Goal: Information Seeking & Learning: Learn about a topic

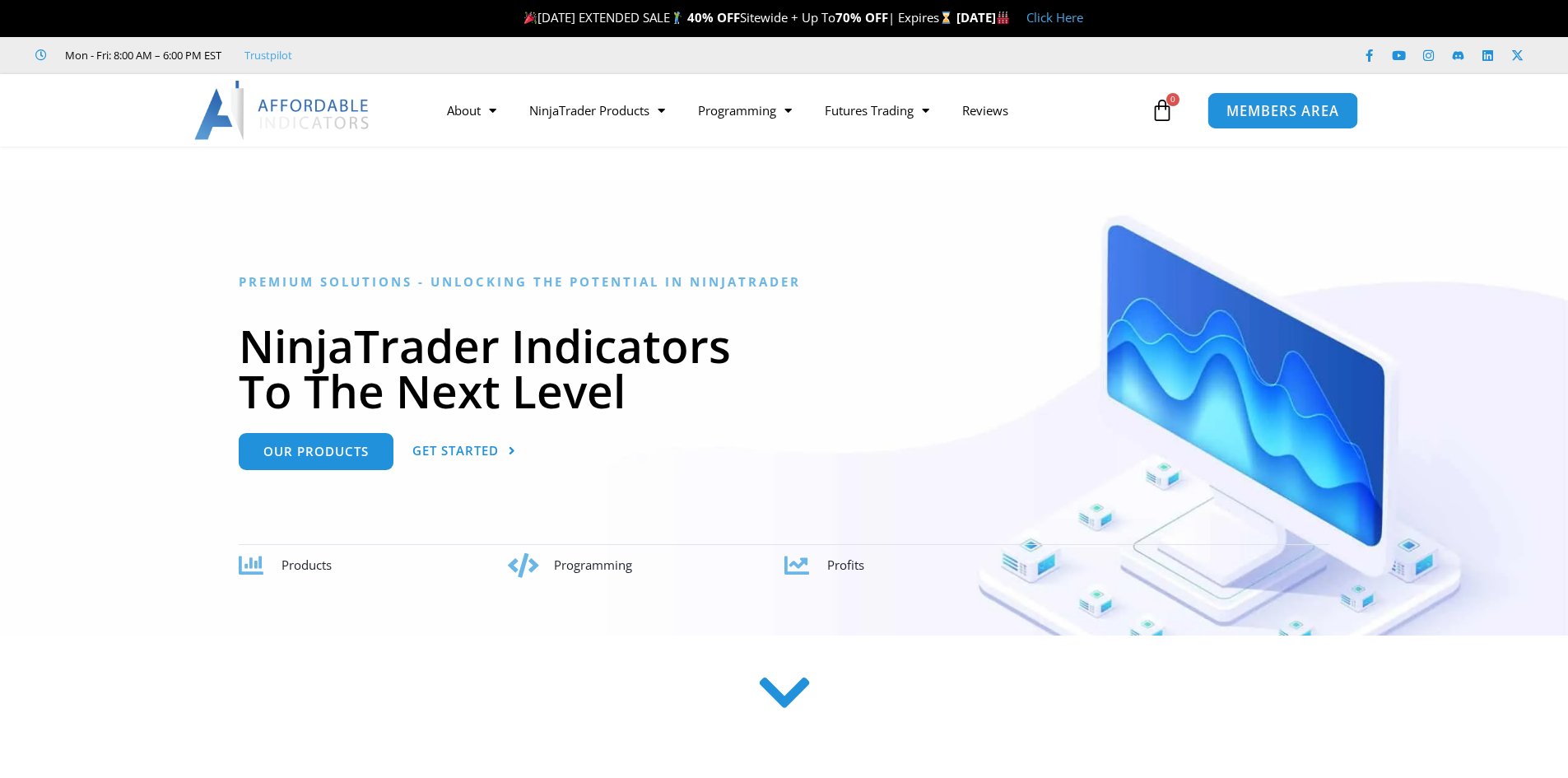
click at [1274, 114] on span "MEMBERS AREA" at bounding box center [1283, 110] width 113 height 14
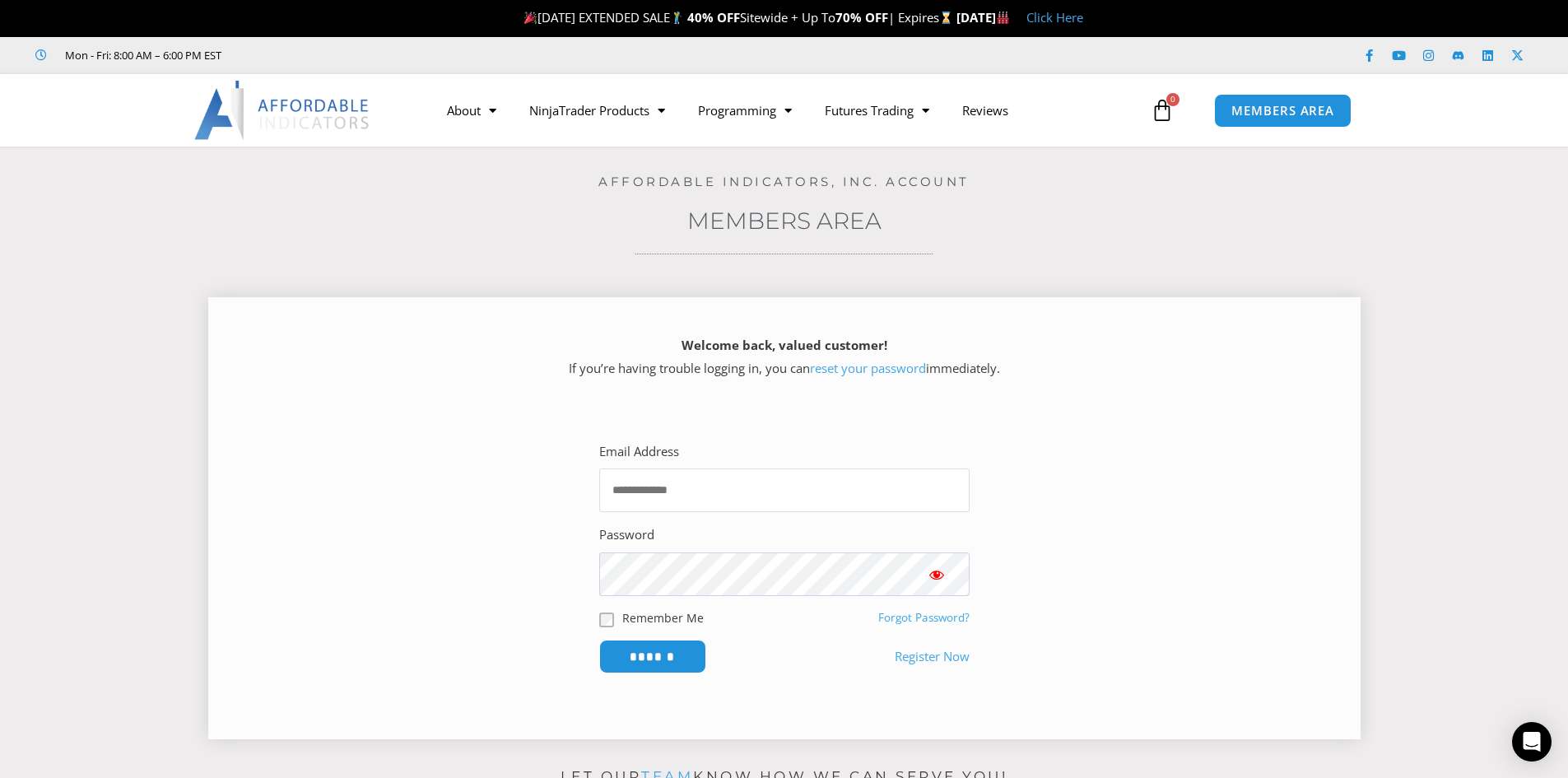
click at [702, 486] on input "Email Address" at bounding box center [784, 490] width 370 height 44
click at [317, 114] on img at bounding box center [282, 110] width 177 height 59
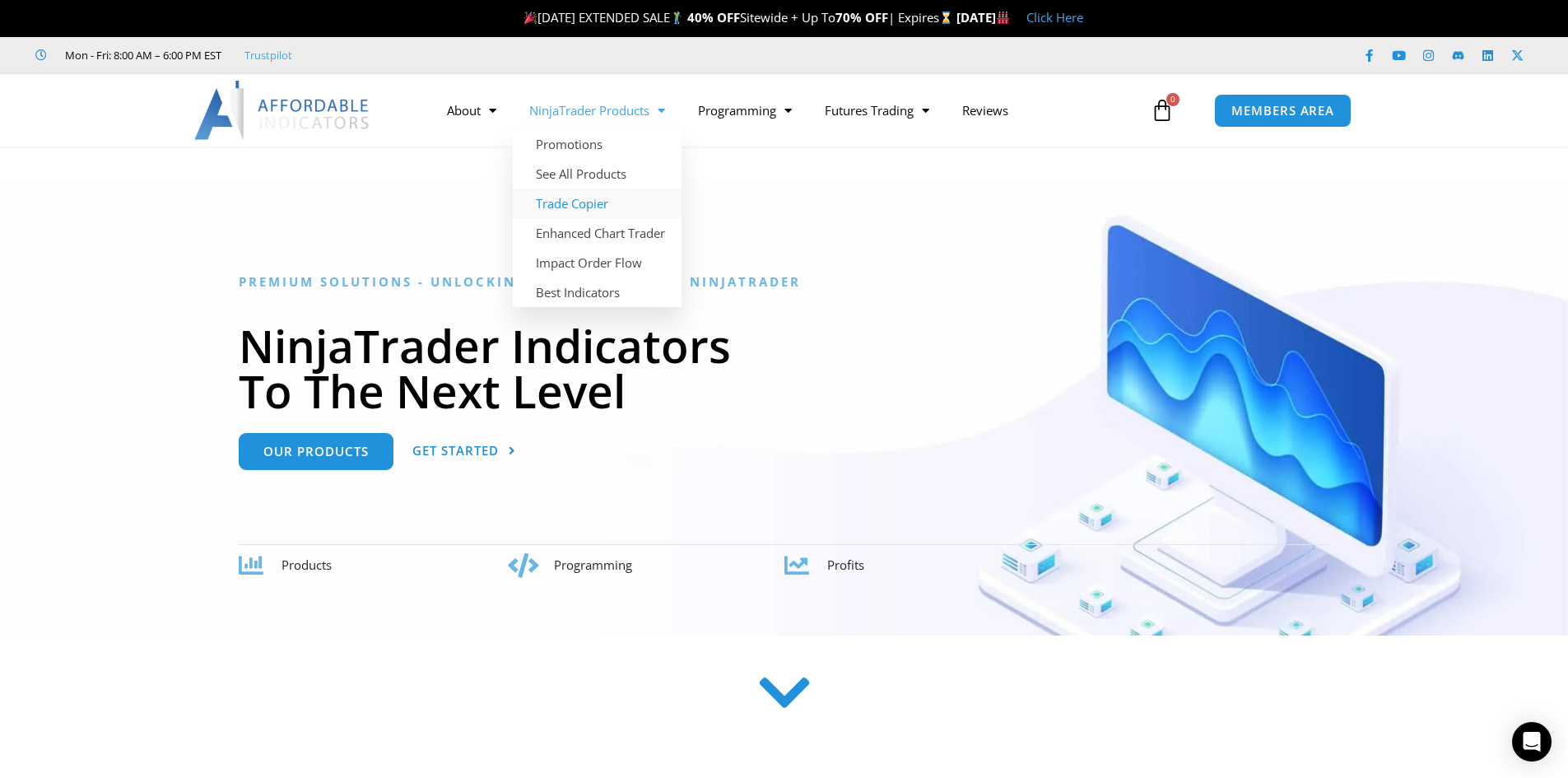
click at [569, 203] on link "Trade Copier" at bounding box center [597, 203] width 169 height 30
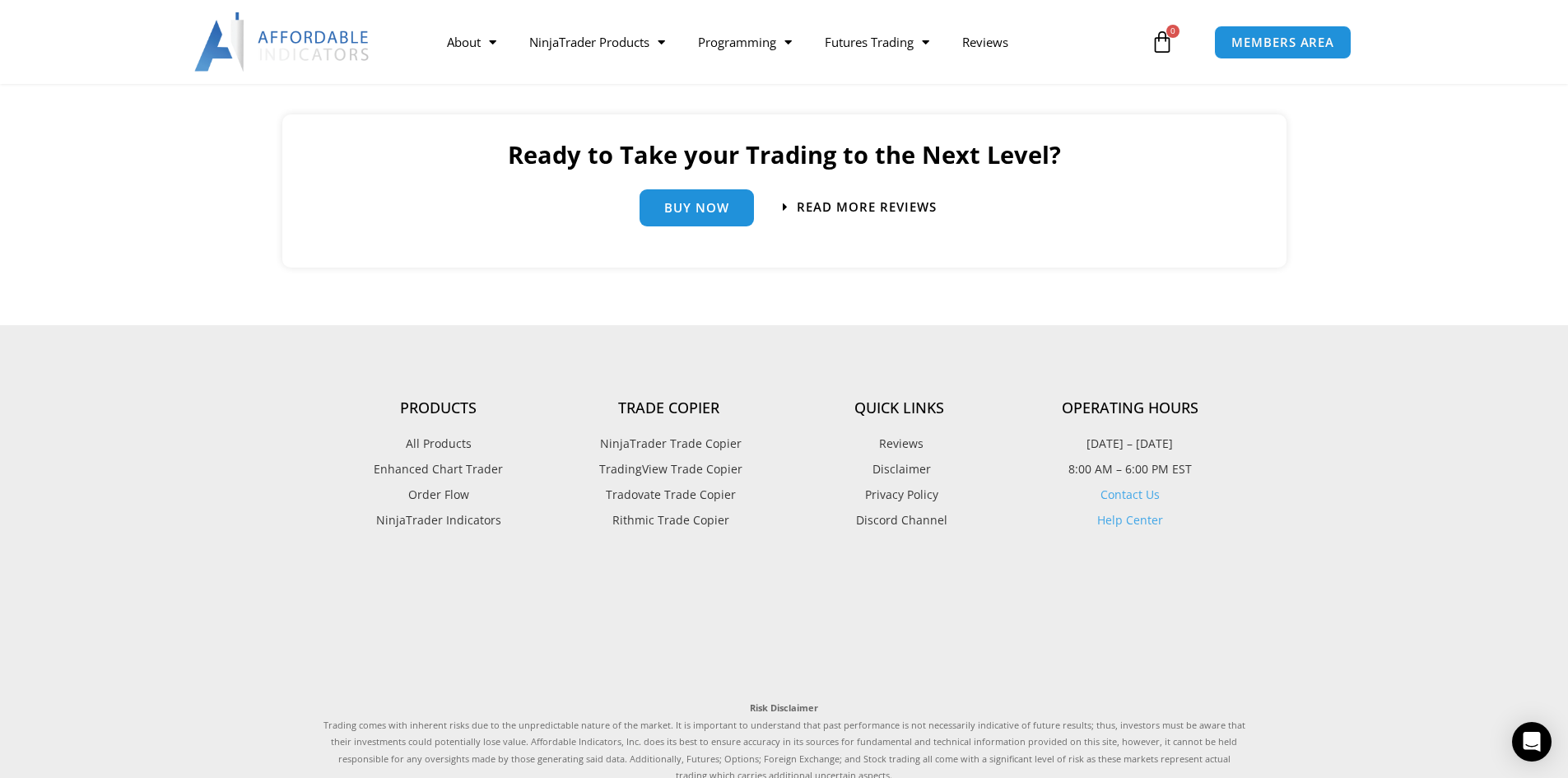
scroll to position [3933, 0]
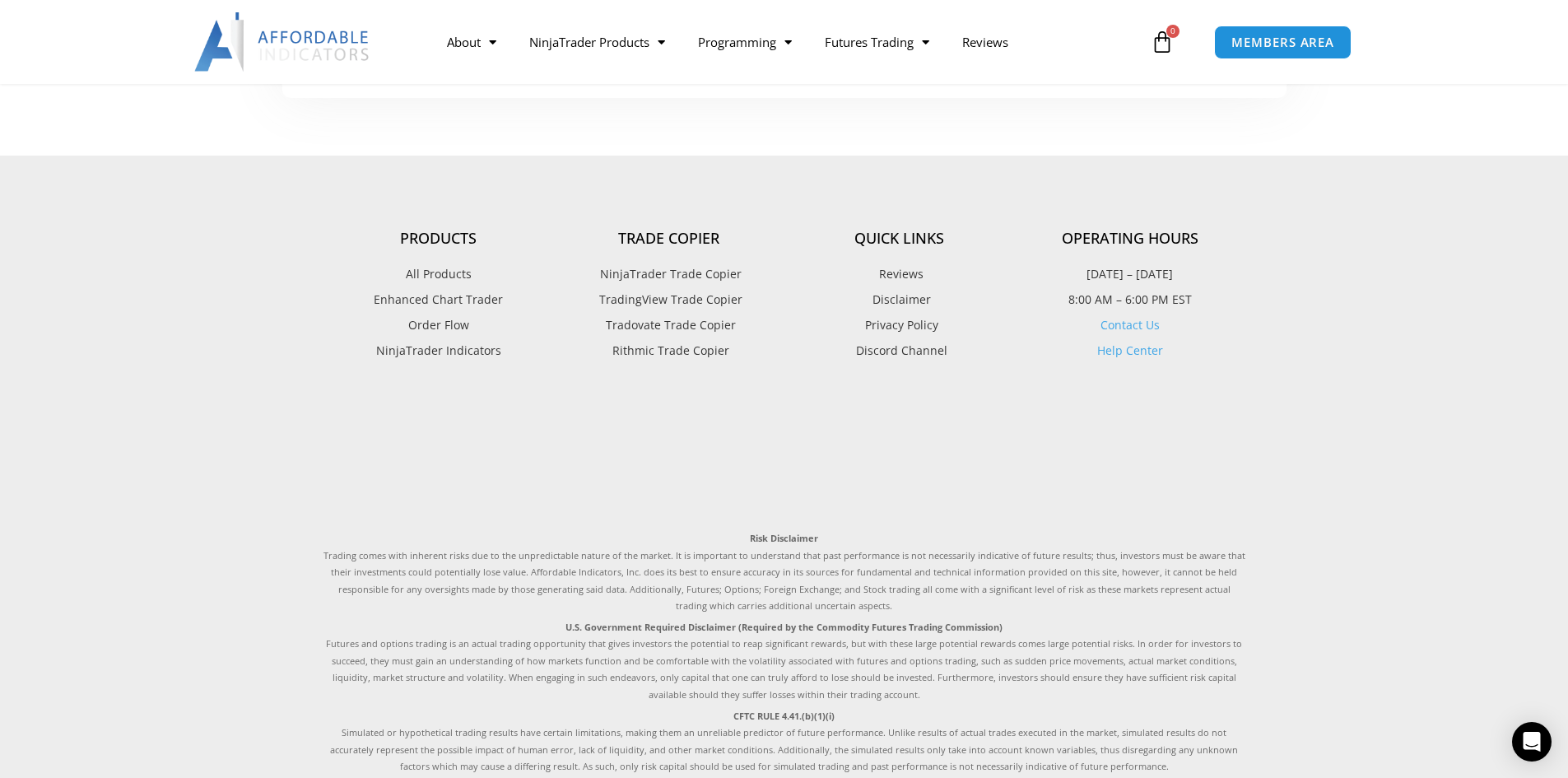
click at [634, 323] on span "Tradovate Trade Copier" at bounding box center [668, 325] width 134 height 21
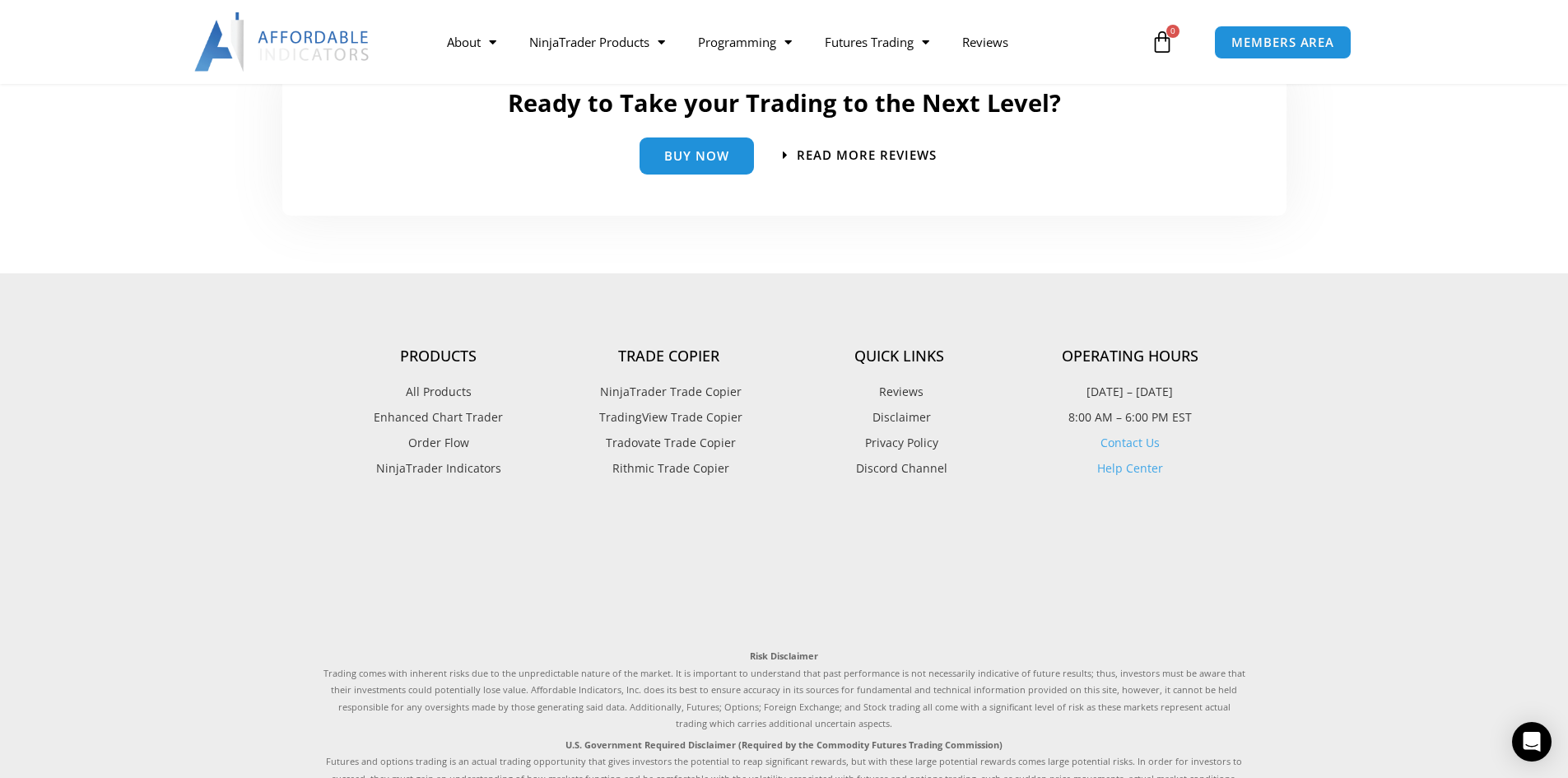
scroll to position [3978, 0]
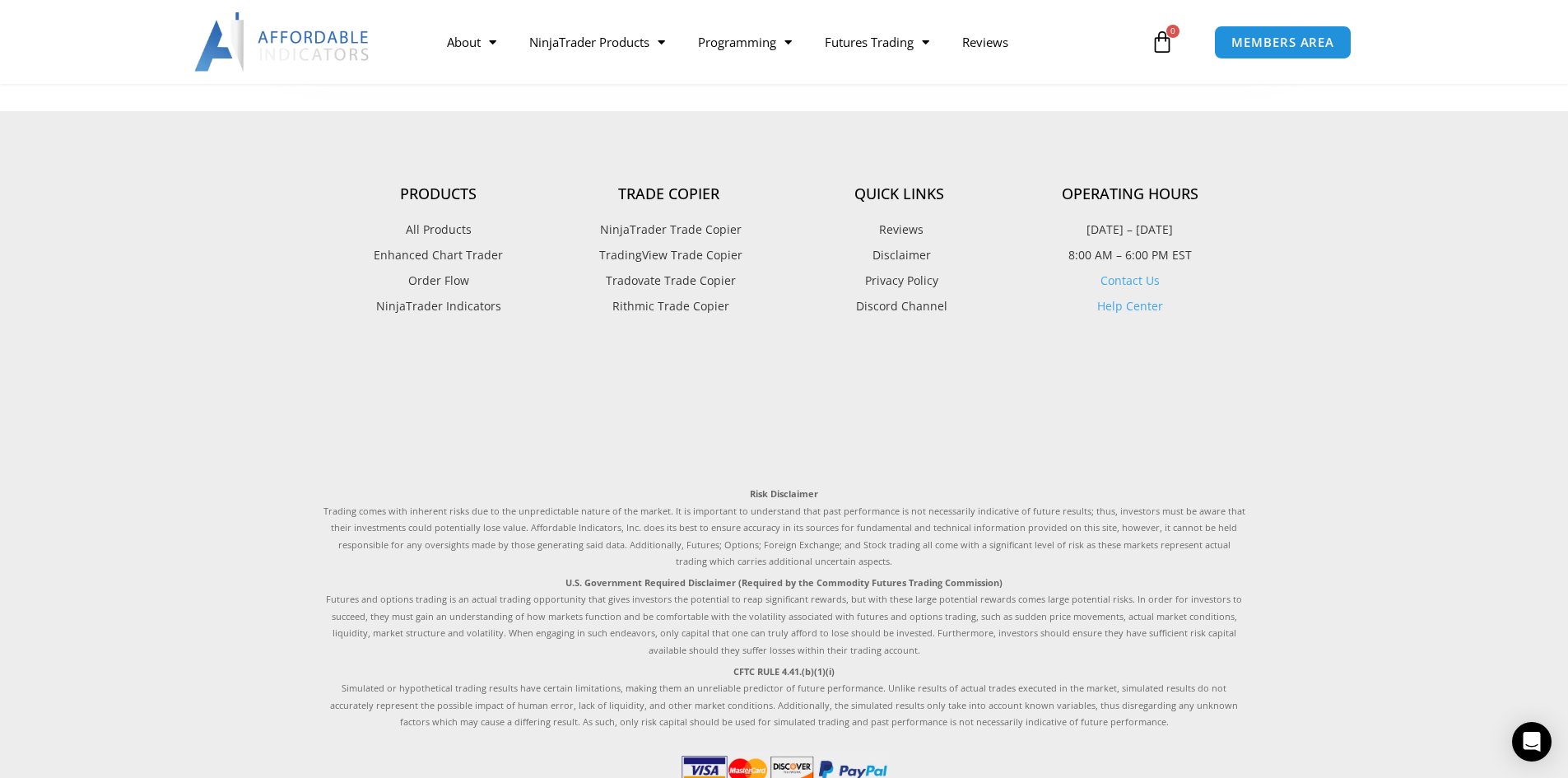
drag, startPoint x: 566, startPoint y: 267, endPoint x: 511, endPoint y: 321, distance: 77.1
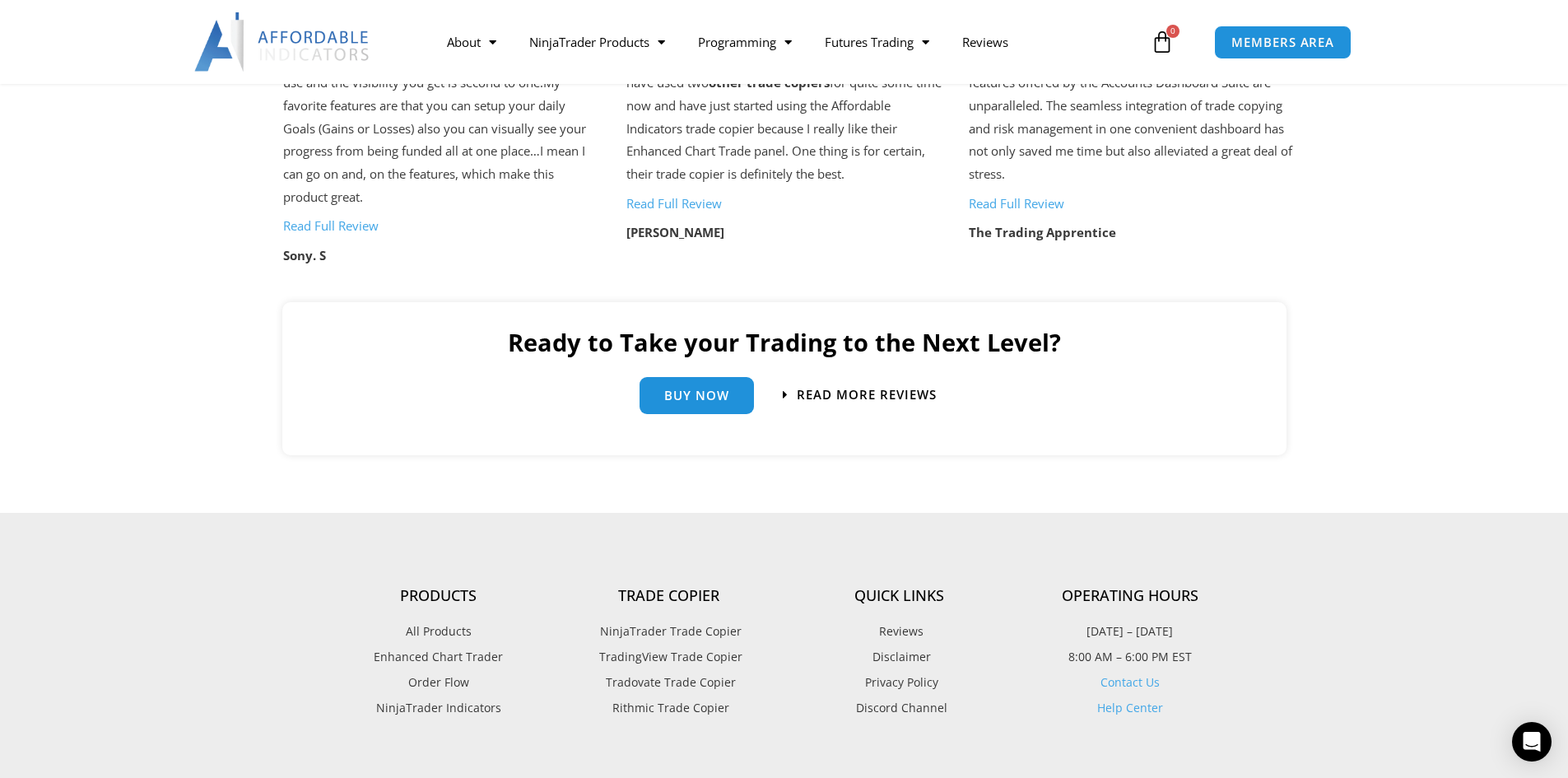
scroll to position [3292, 0]
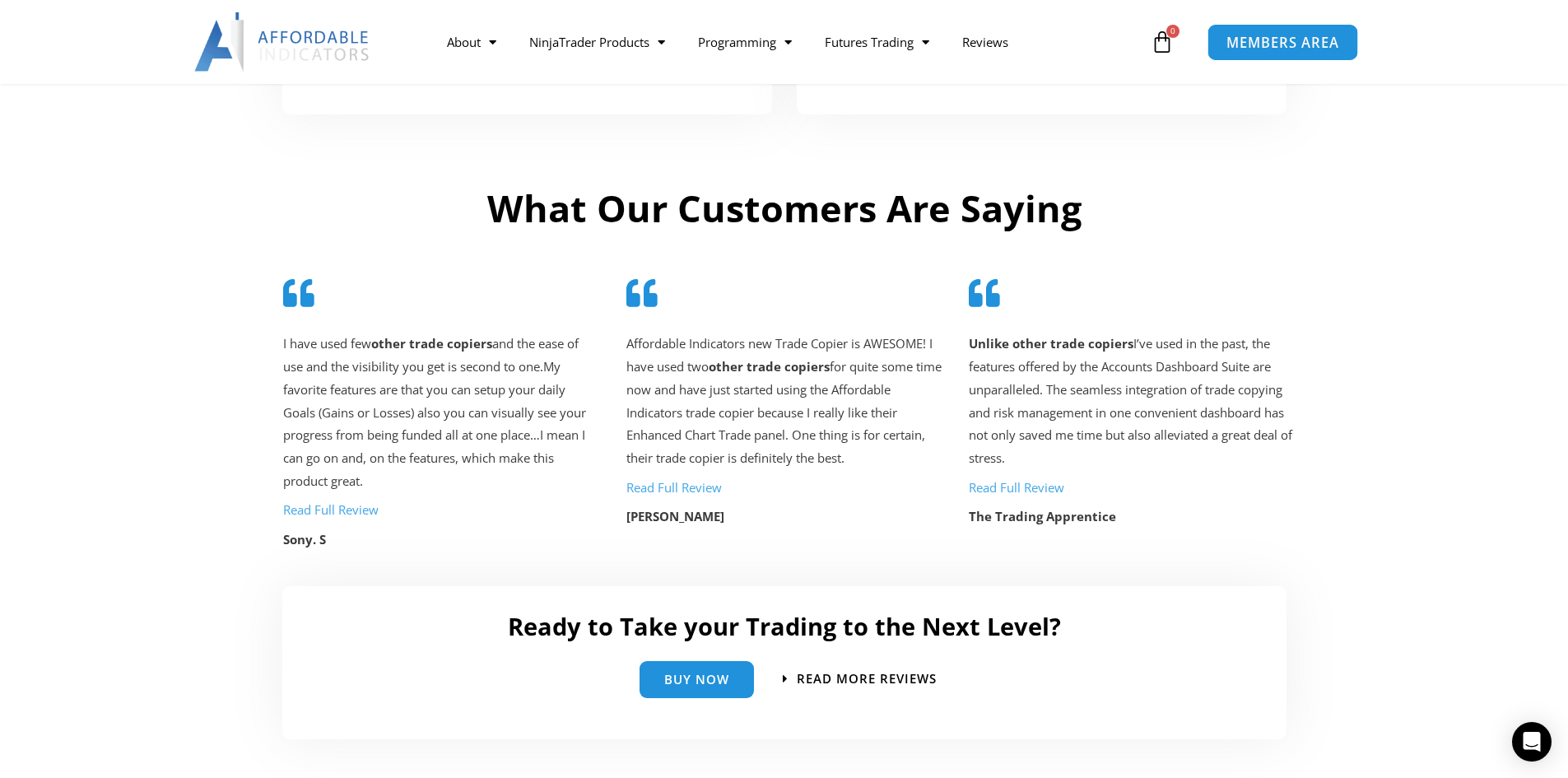
click at [1257, 36] on span "MEMBERS AREA" at bounding box center [1283, 42] width 113 height 14
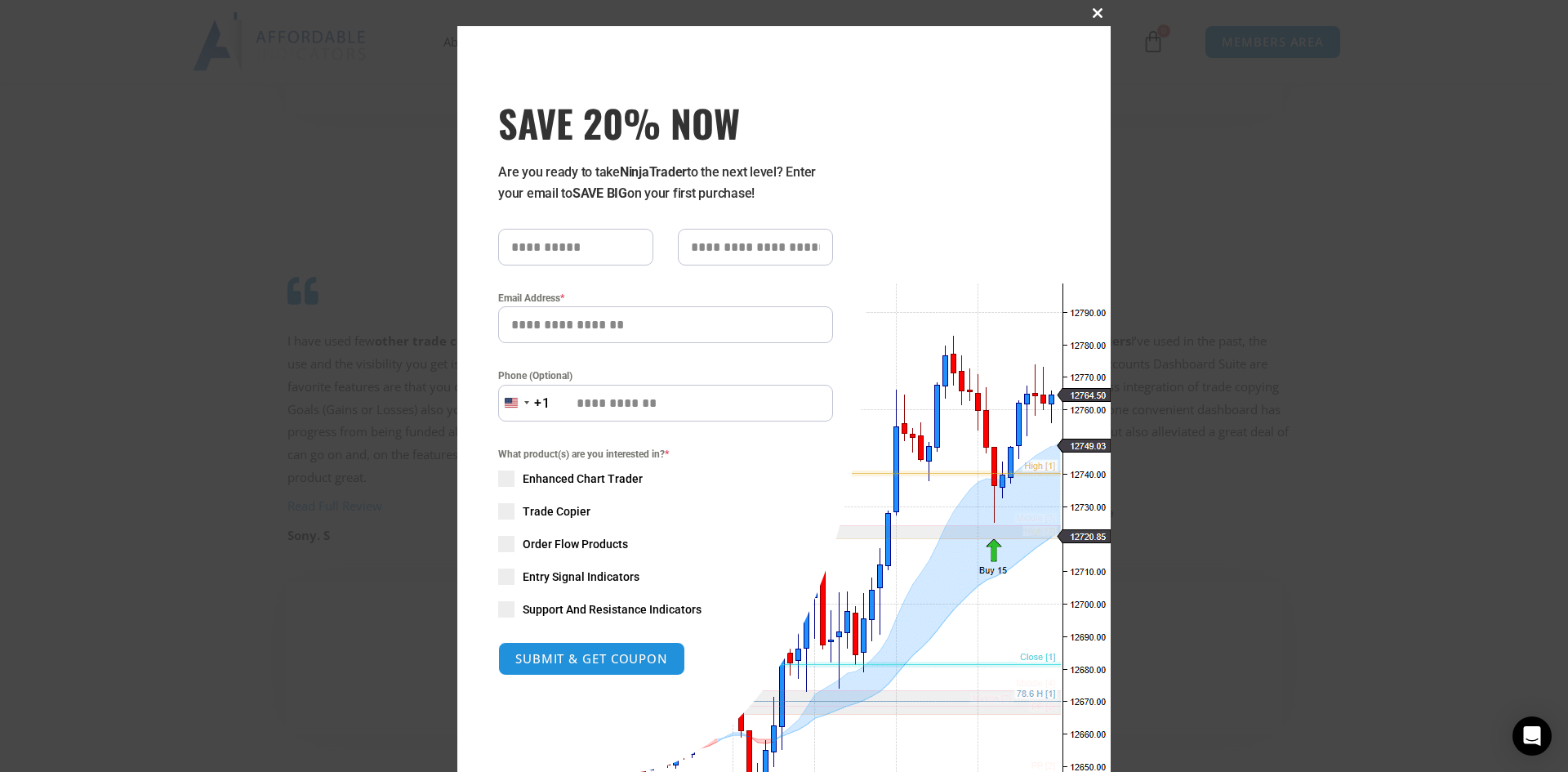
click at [1091, 8] on button "Close this module" at bounding box center [1098, 13] width 27 height 27
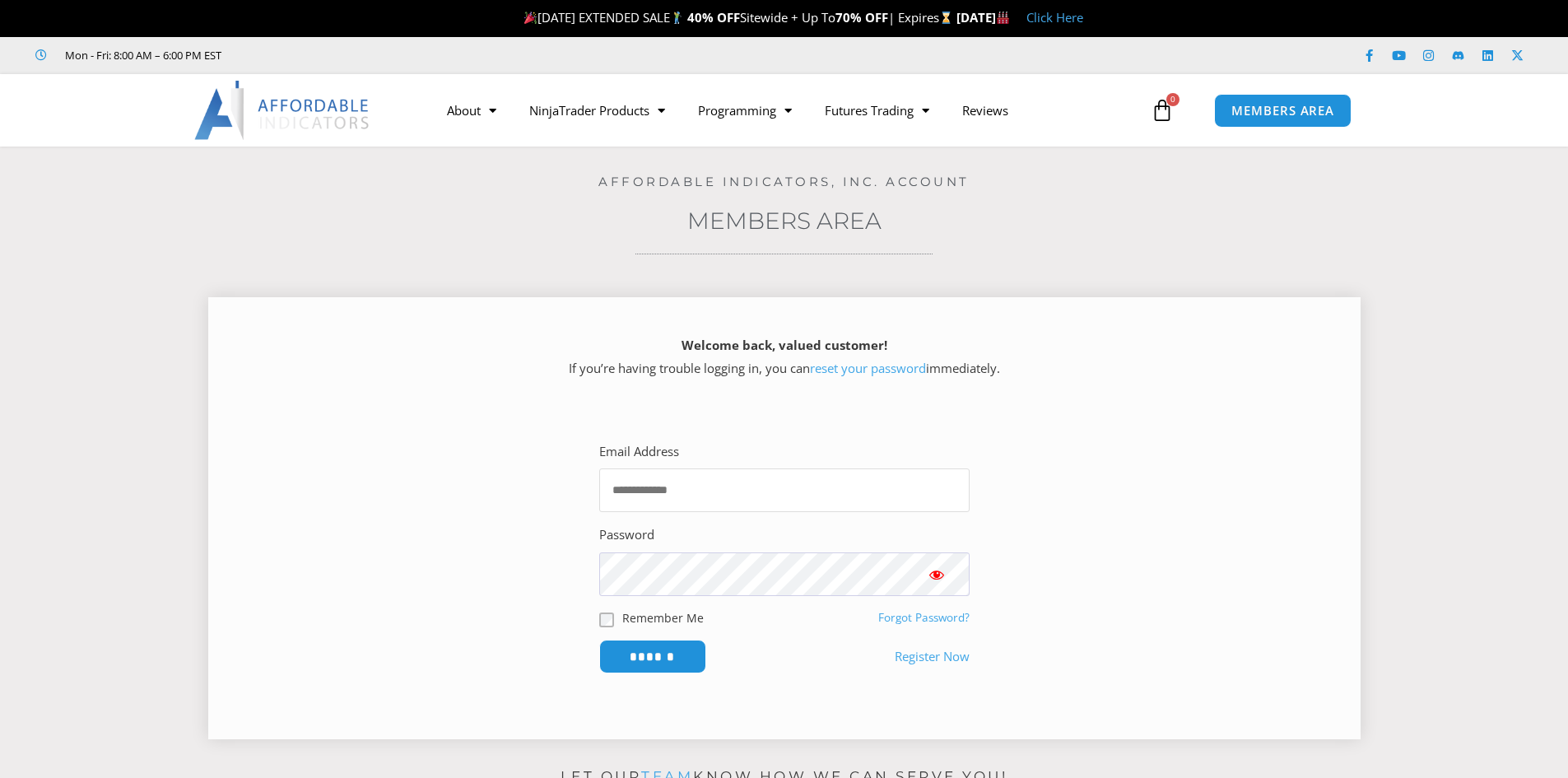
click at [692, 478] on input "Email Address" at bounding box center [784, 490] width 370 height 44
type input "**********"
click at [599, 639] on input "******" at bounding box center [653, 656] width 107 height 33
click at [935, 576] on span "Show password" at bounding box center [936, 573] width 16 height 16
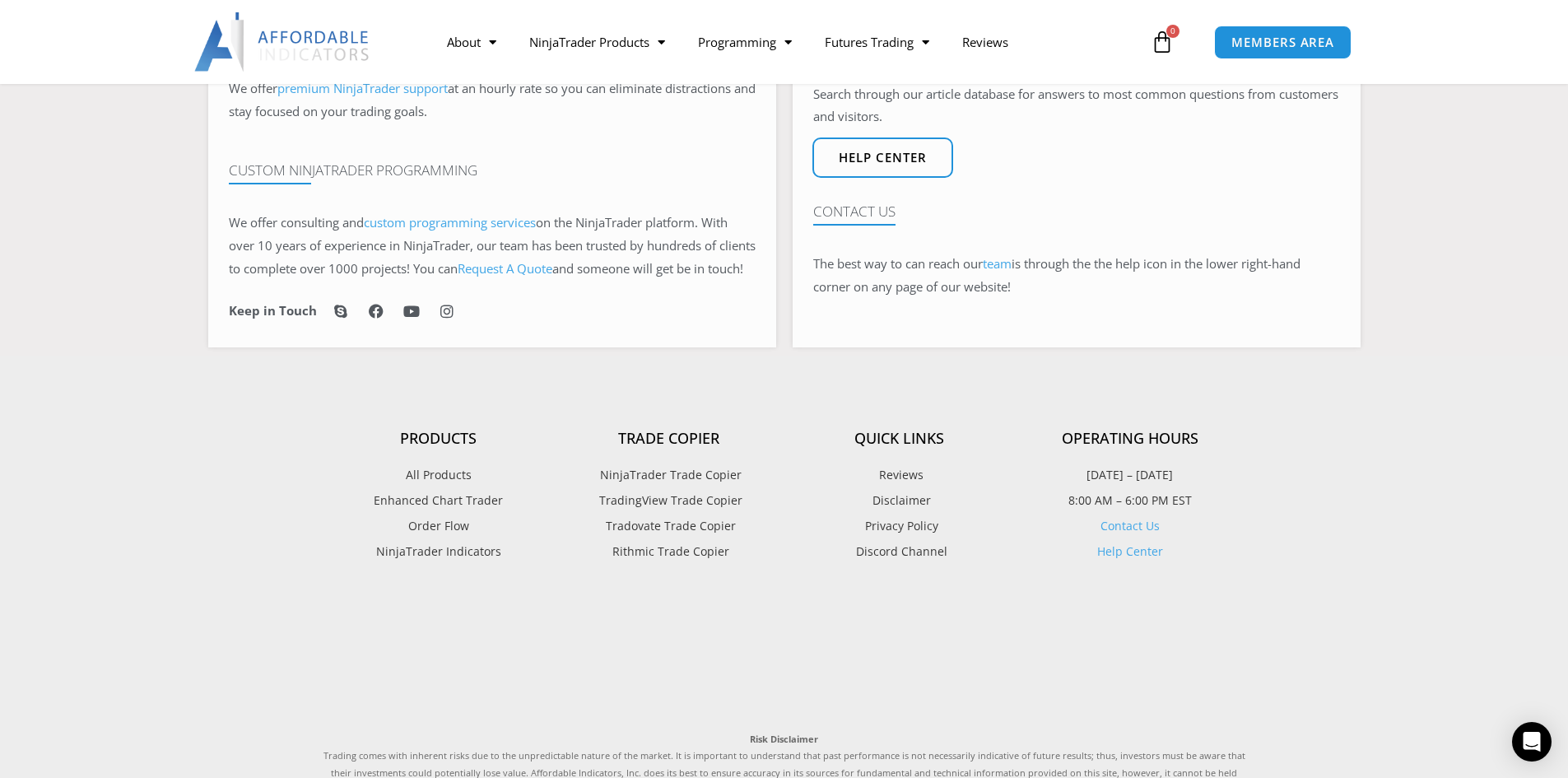
scroll to position [549, 0]
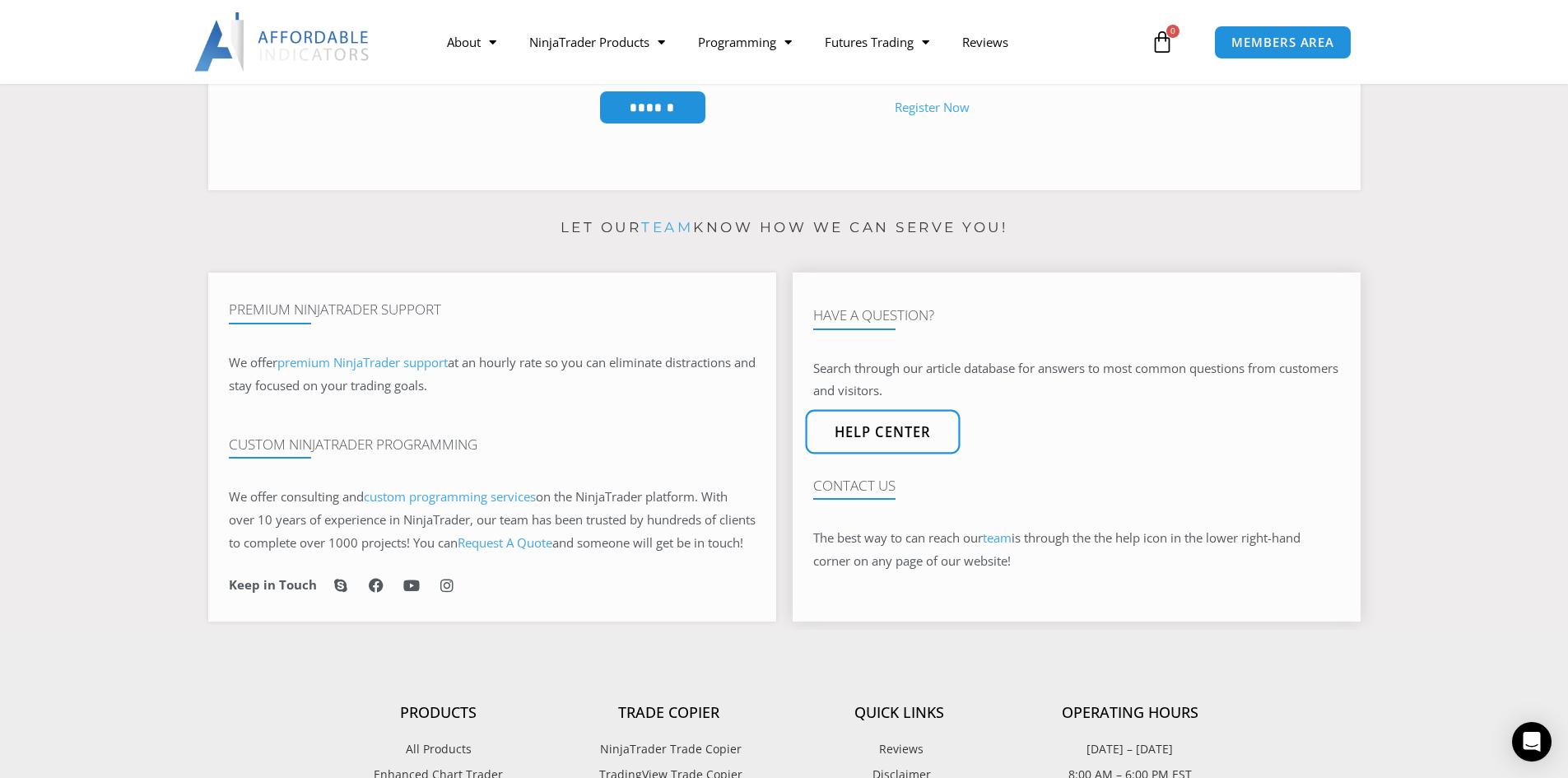
click at [868, 439] on span "Help center" at bounding box center [882, 431] width 98 height 14
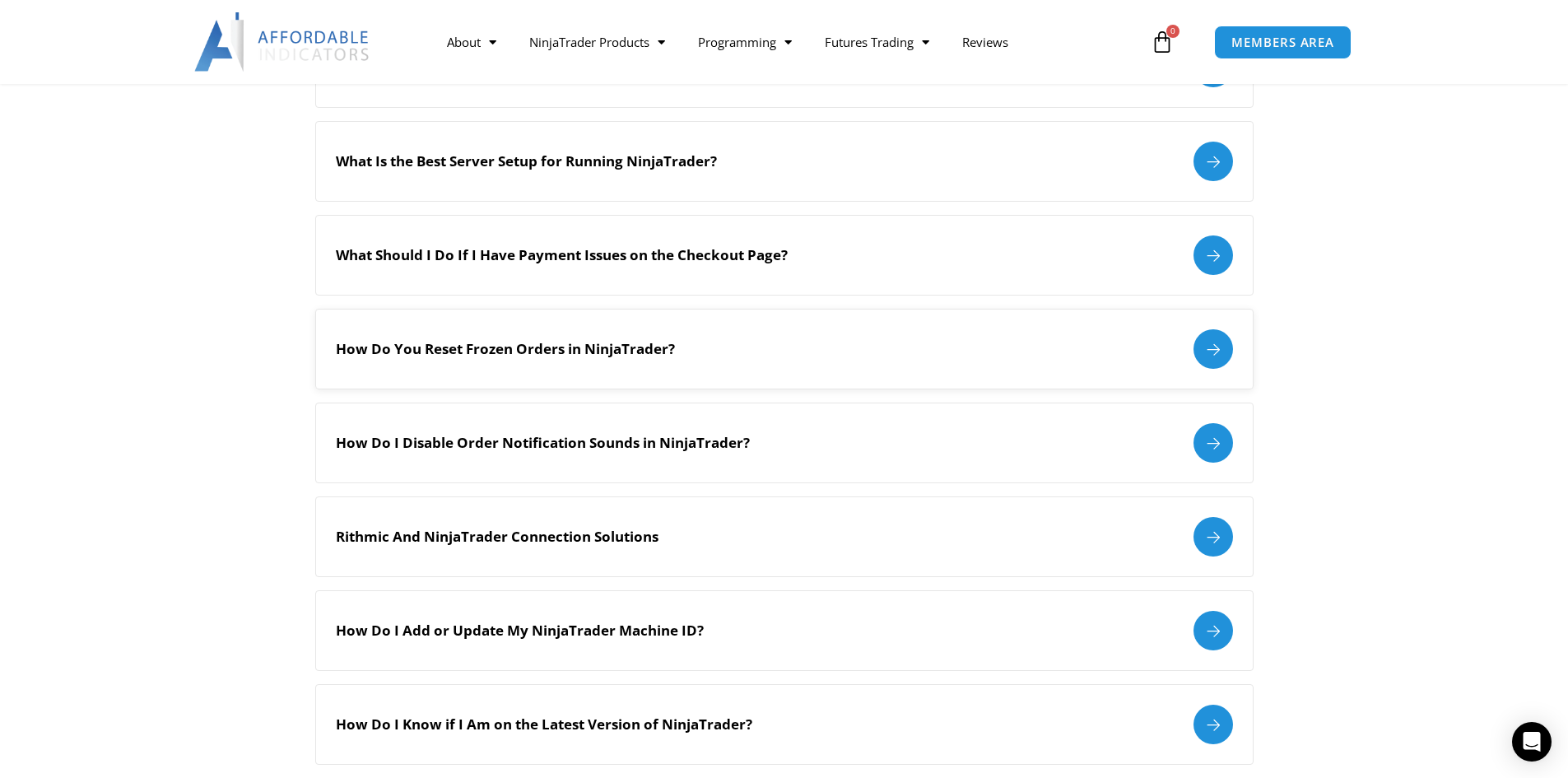
scroll to position [1235, 0]
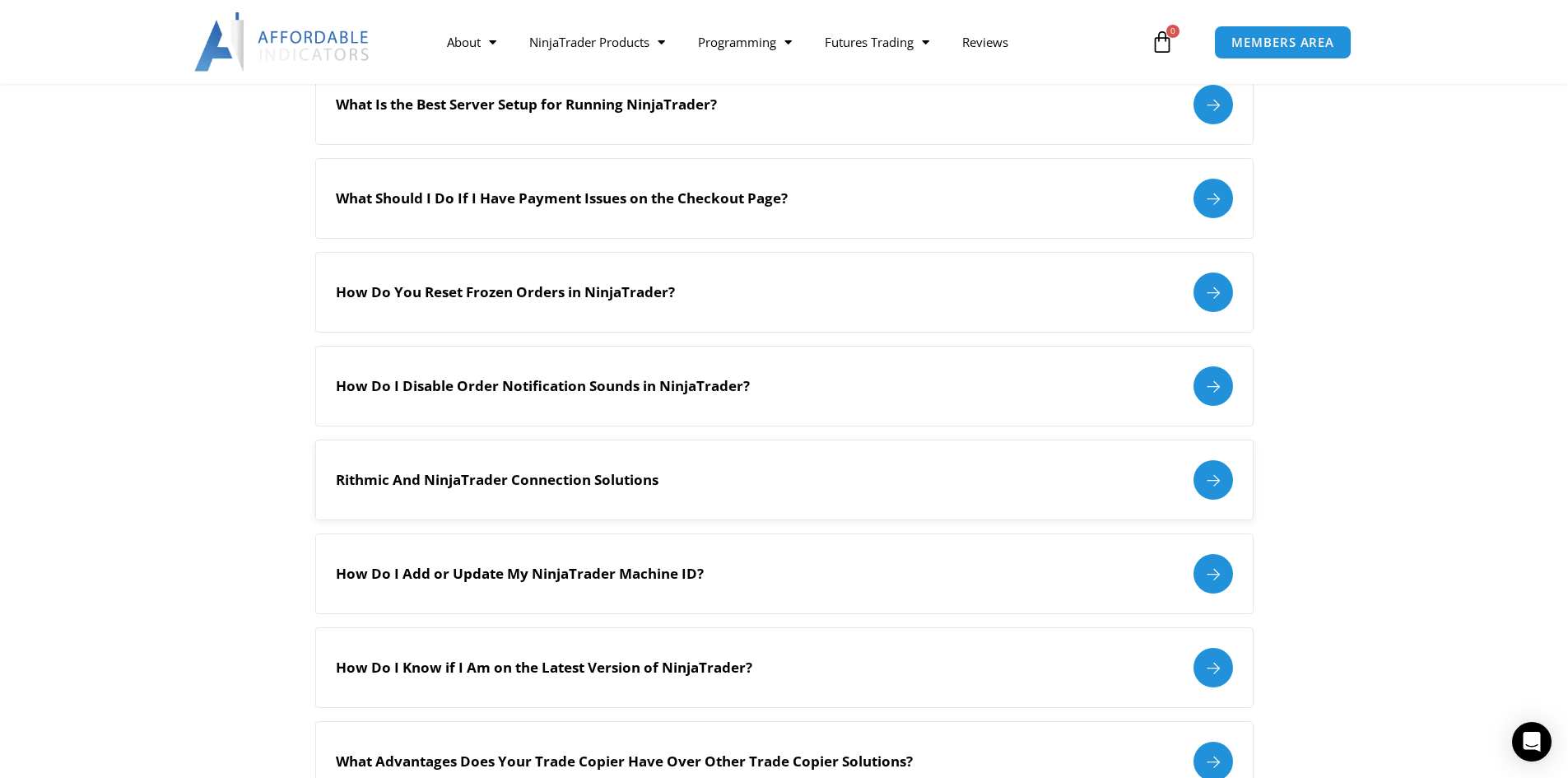
click at [525, 480] on h2 "Rithmic And NinjaTrader Connection Solutions" at bounding box center [497, 480] width 323 height 18
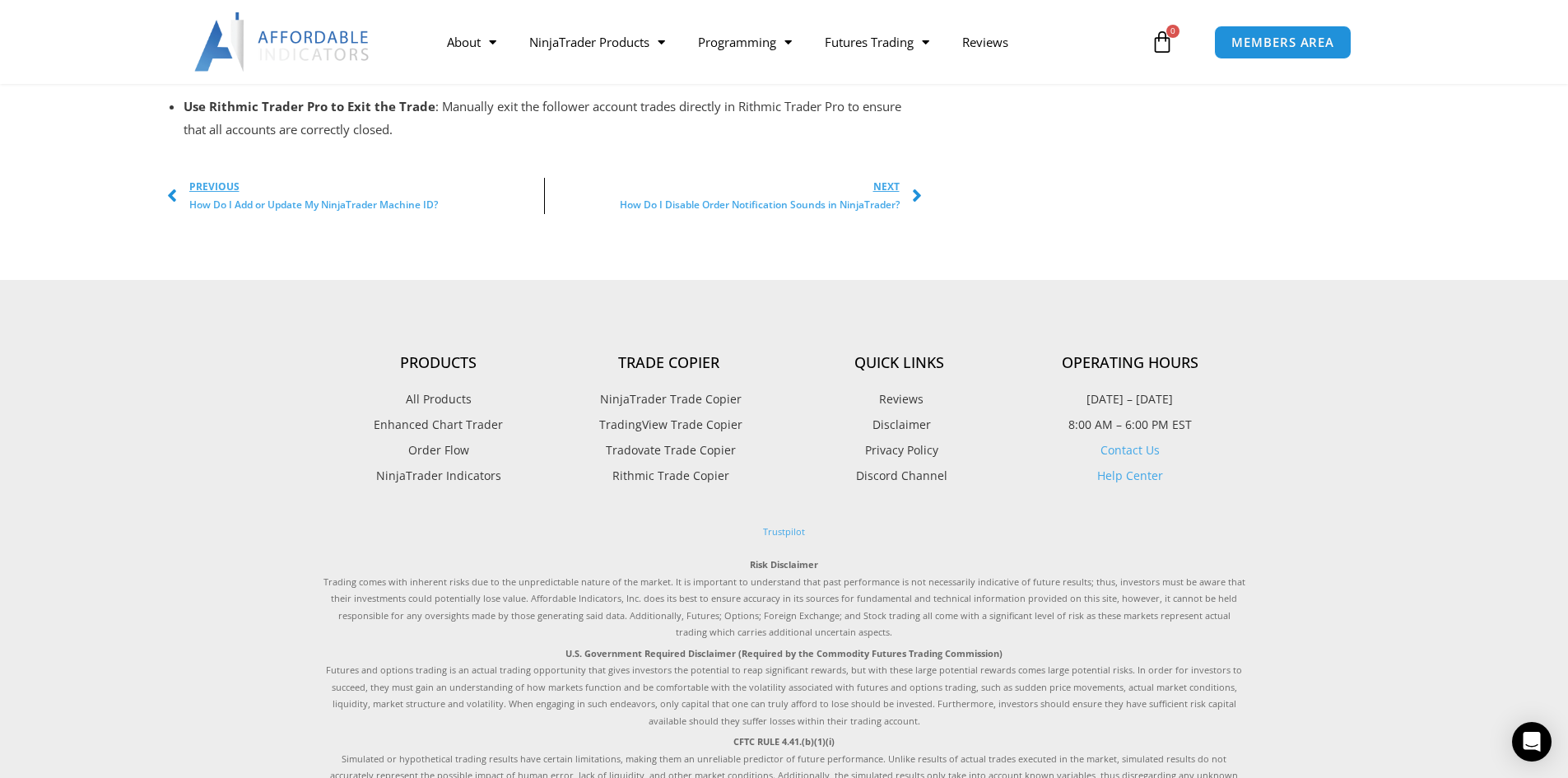
scroll to position [2331, 0]
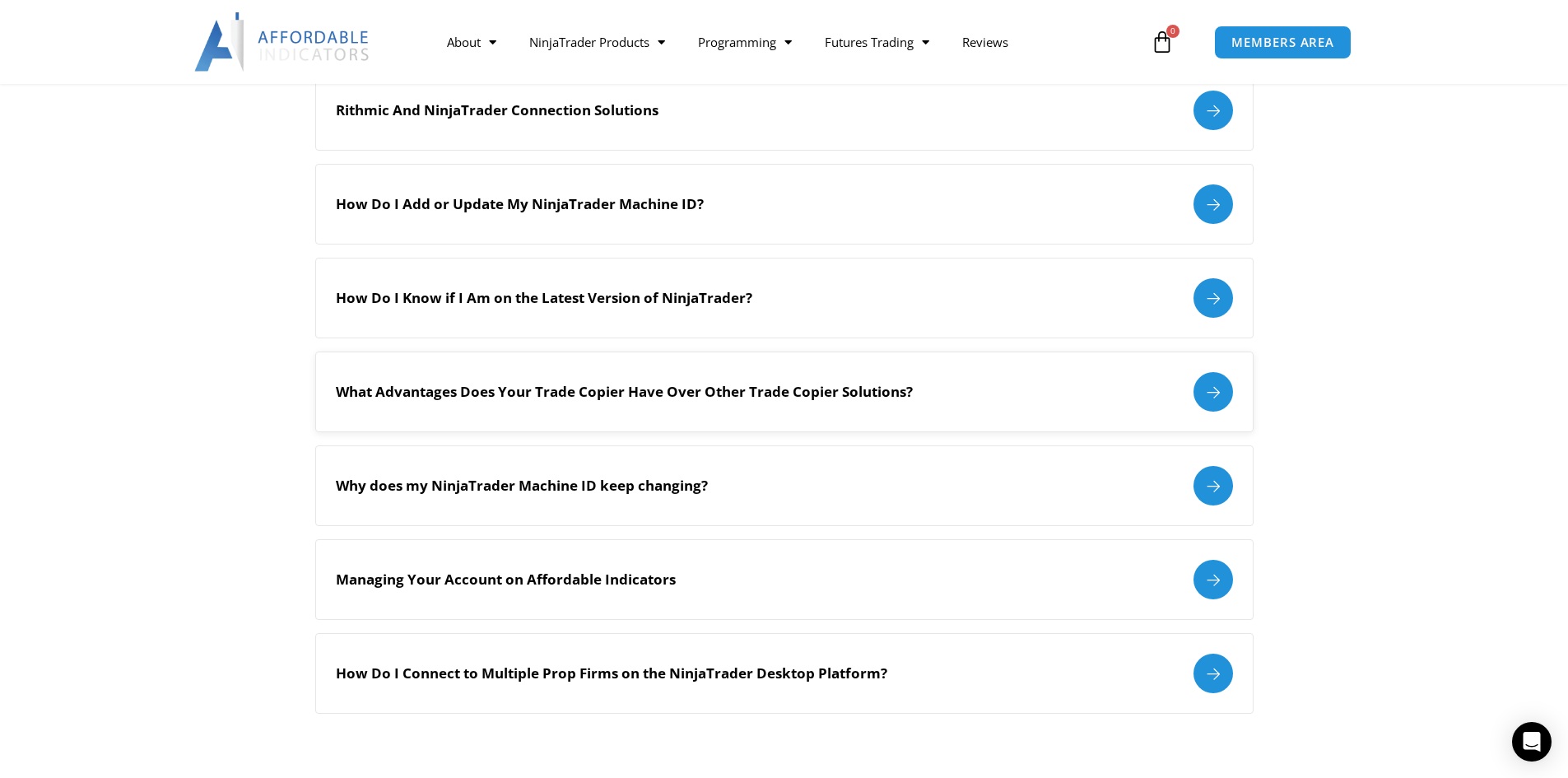
scroll to position [1646, 0]
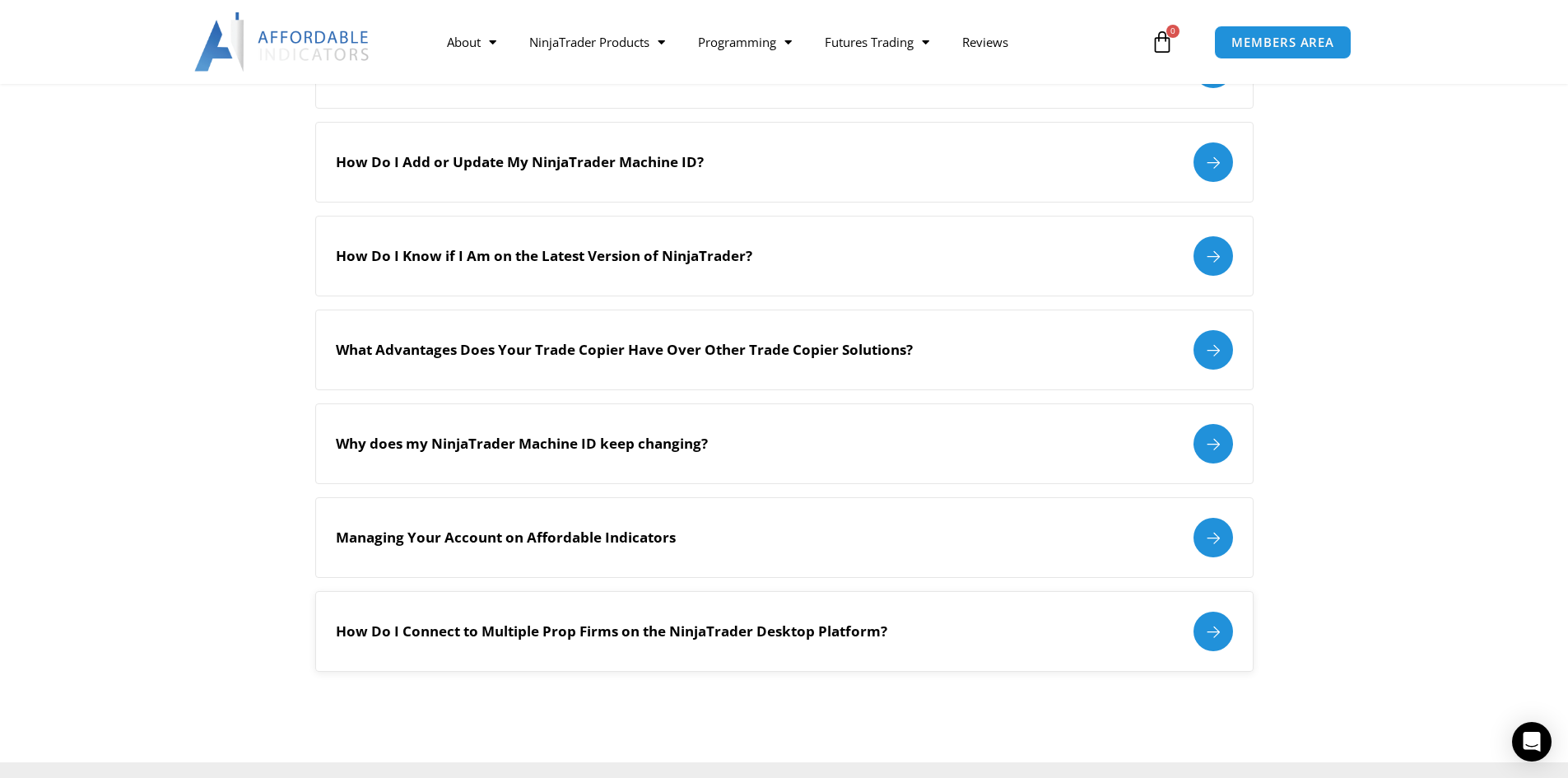
click at [557, 631] on h2 "How Do I Connect to Multiple Prop Firms on the NinjaTrader Desktop Platform?" at bounding box center [611, 631] width 552 height 18
click at [1211, 628] on div at bounding box center [1213, 631] width 39 height 39
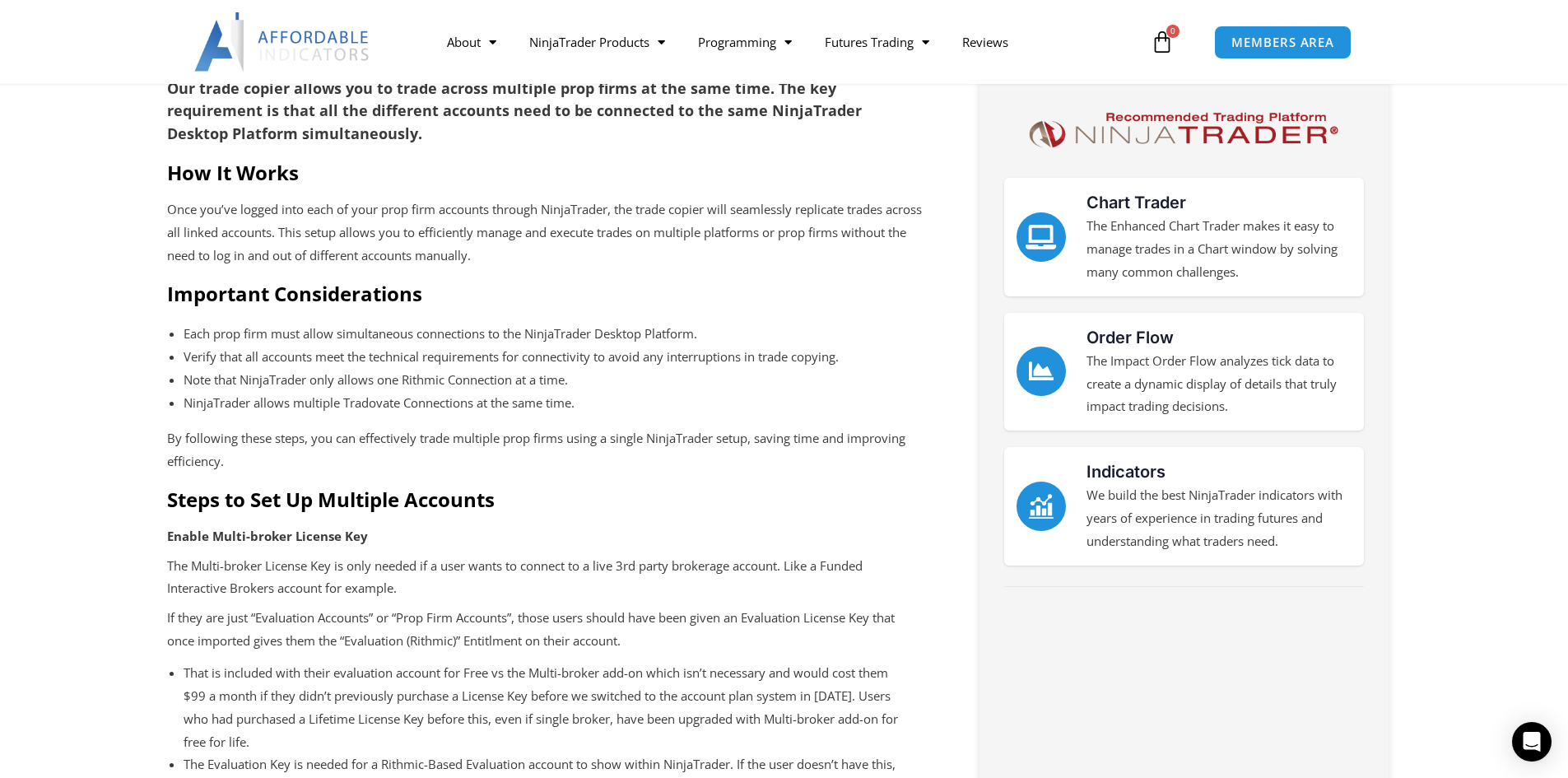
scroll to position [549, 0]
